Goal: Task Accomplishment & Management: Manage account settings

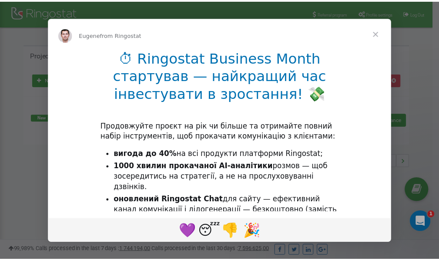
scroll to position [130, 0]
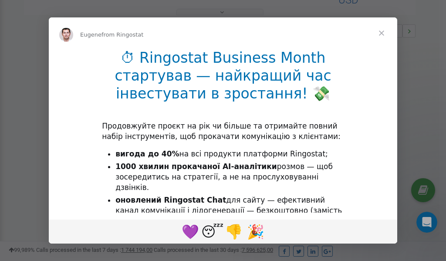
click at [382, 35] on span "Close" at bounding box center [381, 32] width 31 height 31
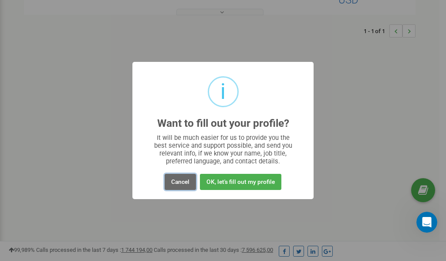
click at [180, 183] on button "Cancel" at bounding box center [180, 182] width 31 height 16
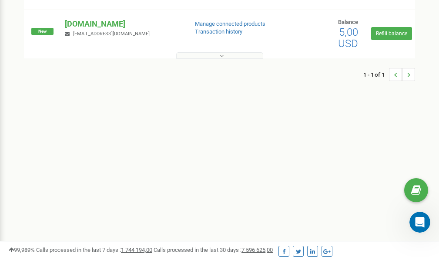
scroll to position [0, 0]
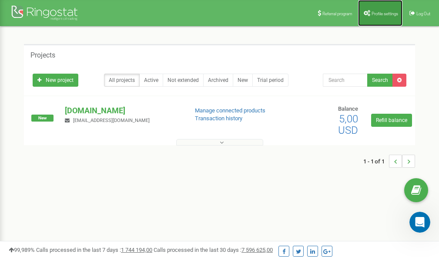
click at [377, 11] on span "Profile settings" at bounding box center [385, 13] width 27 height 5
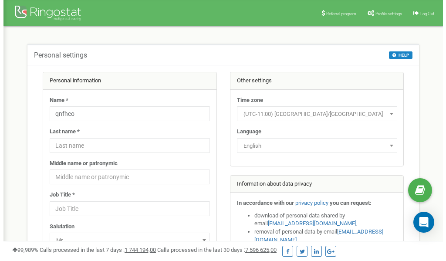
scroll to position [44, 0]
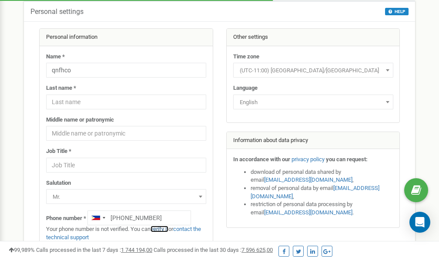
click at [162, 229] on link "verify it" at bounding box center [160, 228] width 18 height 7
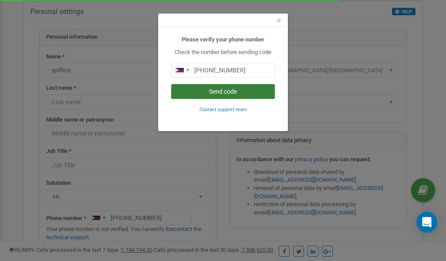
click at [211, 90] on button "Send code" at bounding box center [223, 91] width 104 height 15
